Goal: Task Accomplishment & Management: Manage account settings

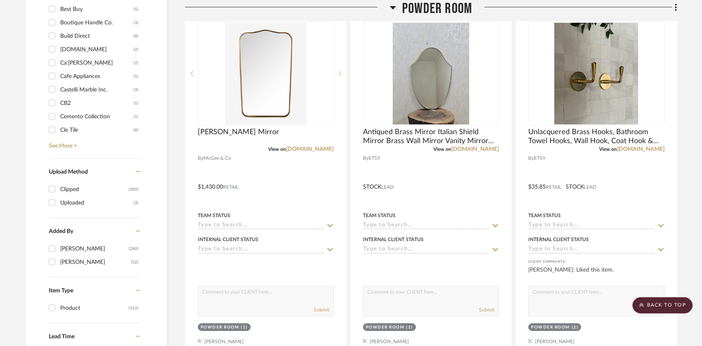
click at [427, 7] on span "Powder Room" at bounding box center [437, 9] width 70 height 18
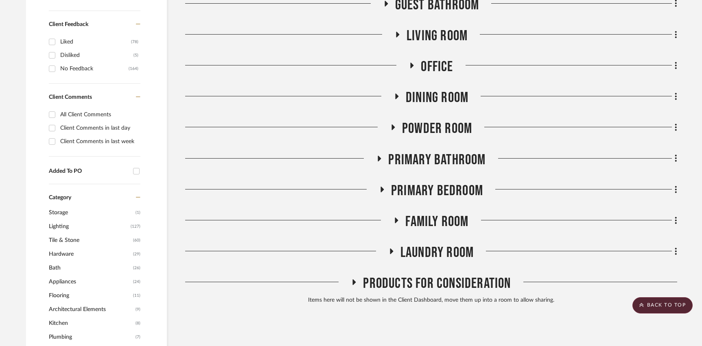
scroll to position [377, 0]
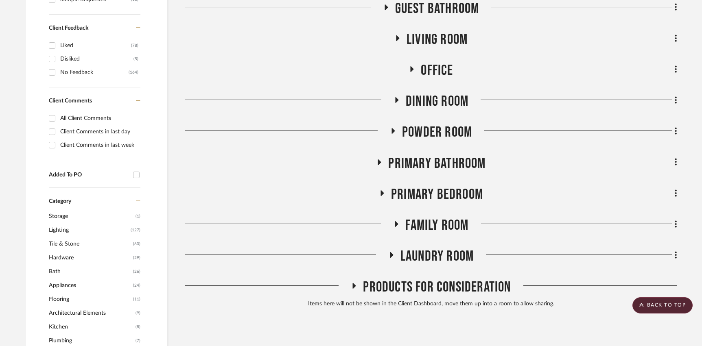
click at [421, 253] on span "Laundry Room" at bounding box center [437, 257] width 73 height 18
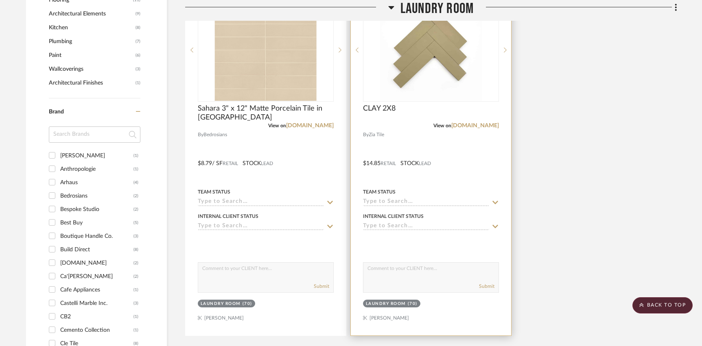
scroll to position [678, 0]
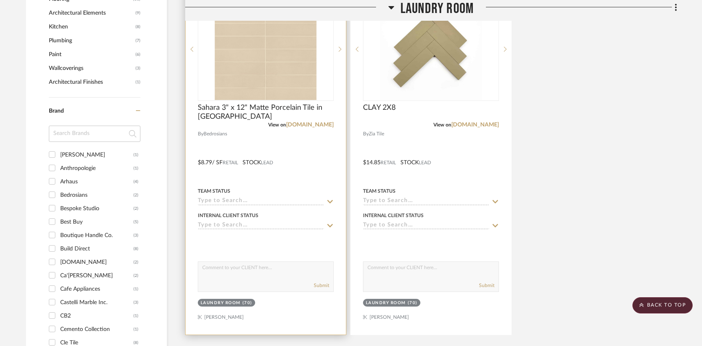
click at [283, 254] on div at bounding box center [266, 157] width 160 height 356
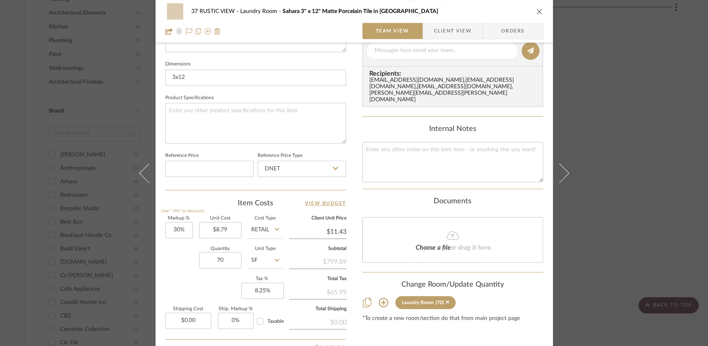
scroll to position [339, 0]
click at [225, 253] on input "70" at bounding box center [220, 259] width 42 height 16
type input "2"
type input "3"
type input "25"
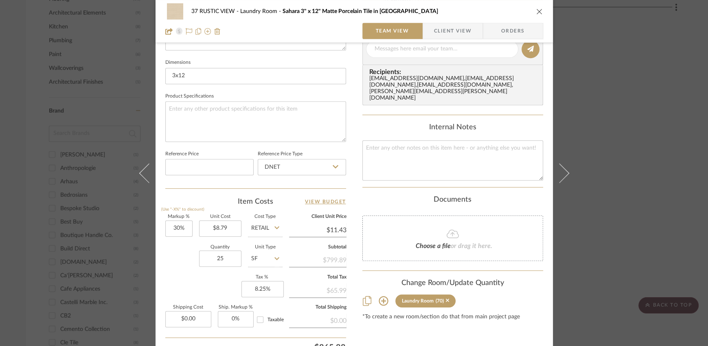
click at [198, 291] on div "Markup % (Use "-X%" to discount) 30% Unit Cost $8.79 Cost Type Retail Client Un…" at bounding box center [255, 274] width 181 height 119
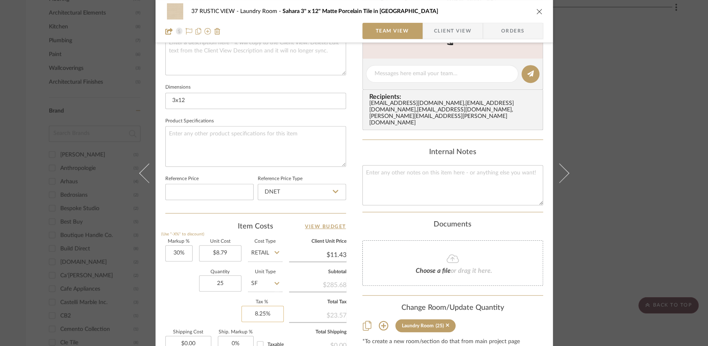
scroll to position [331, 0]
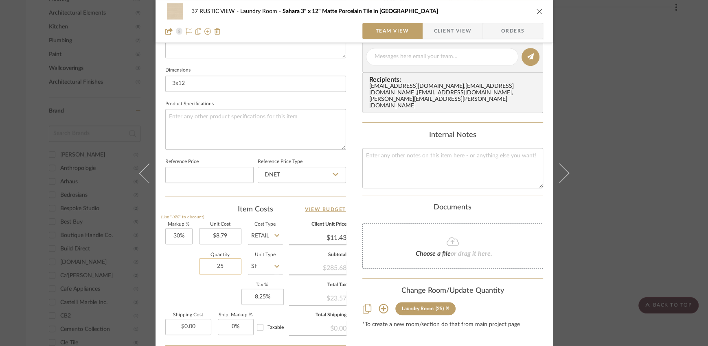
click at [219, 265] on input "25" at bounding box center [220, 267] width 42 height 16
type input "30"
click at [206, 282] on div "Markup % (Use "-X%" to discount) 30% Unit Cost $8.79 Cost Type Retail Client Un…" at bounding box center [255, 282] width 181 height 119
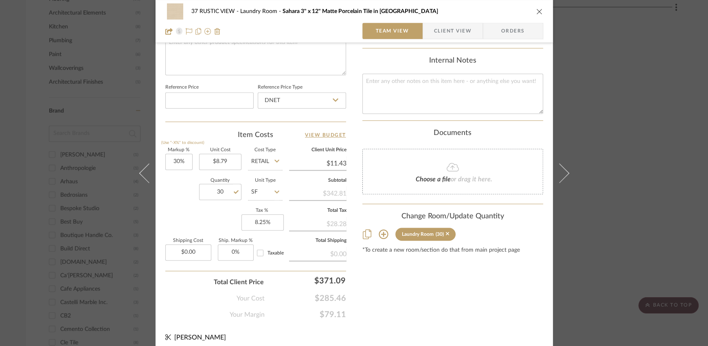
scroll to position [410, 0]
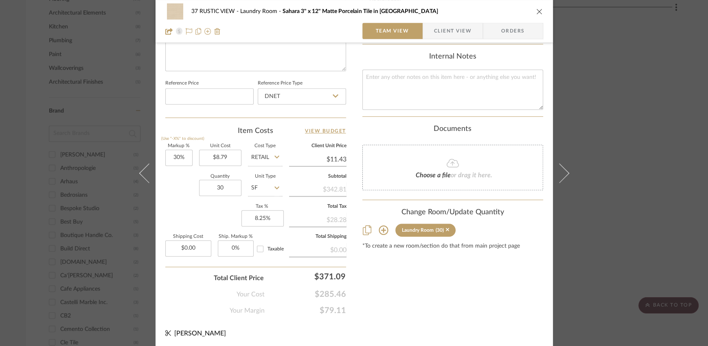
click at [536, 11] on icon "close" at bounding box center [539, 11] width 7 height 7
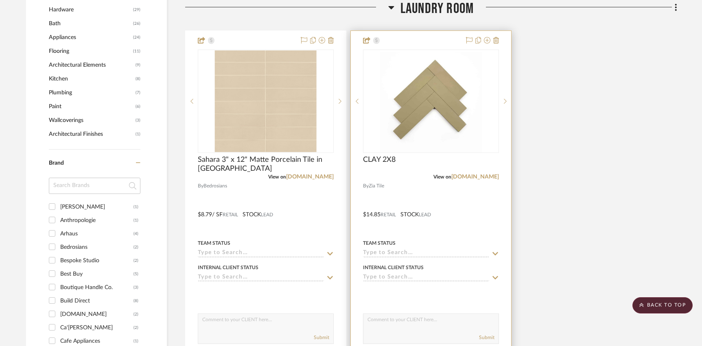
scroll to position [609, 0]
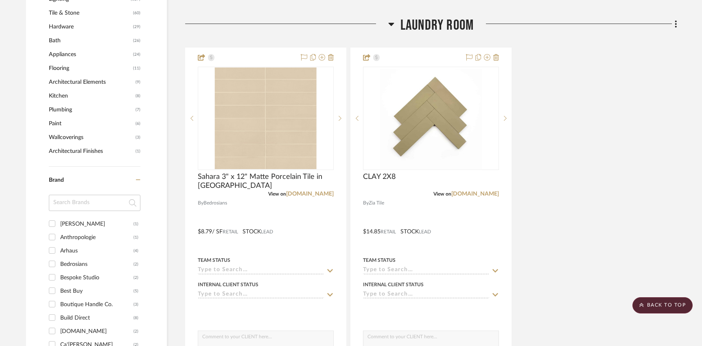
click at [429, 28] on span "Laundry Room" at bounding box center [437, 26] width 73 height 18
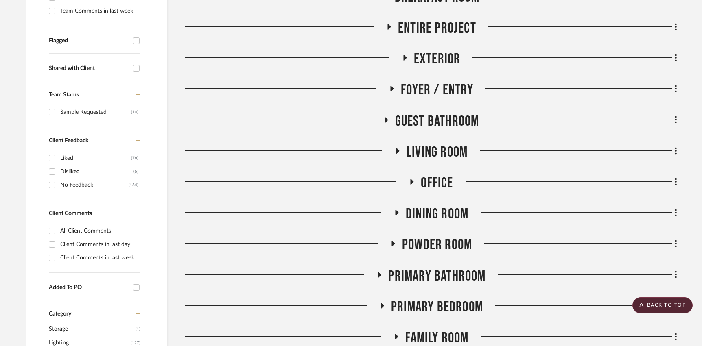
scroll to position [243, 0]
